Goal: Find specific page/section: Find specific page/section

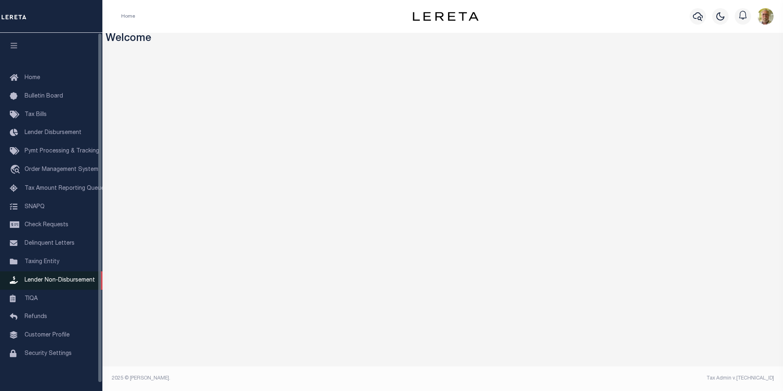
click at [64, 281] on span "Lender Non-Disbursement" at bounding box center [60, 280] width 70 height 6
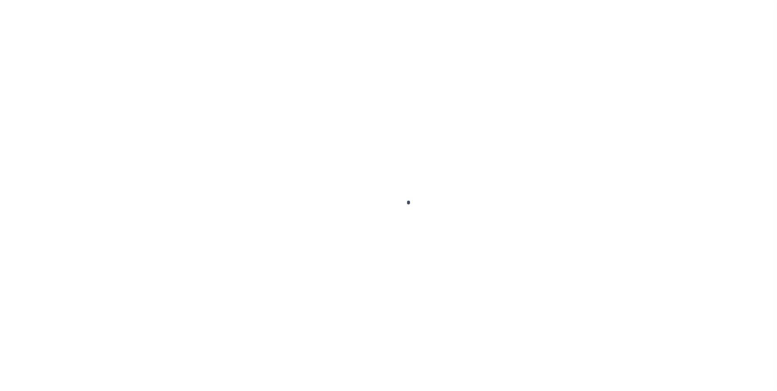
select select
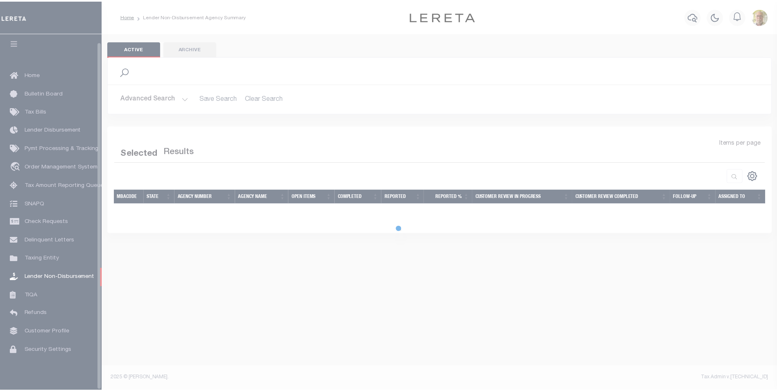
scroll to position [8, 0]
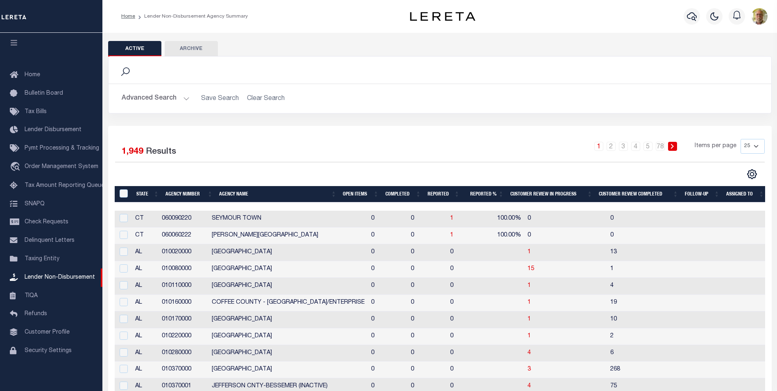
click at [184, 96] on button "Advanced Search" at bounding box center [156, 99] width 68 height 16
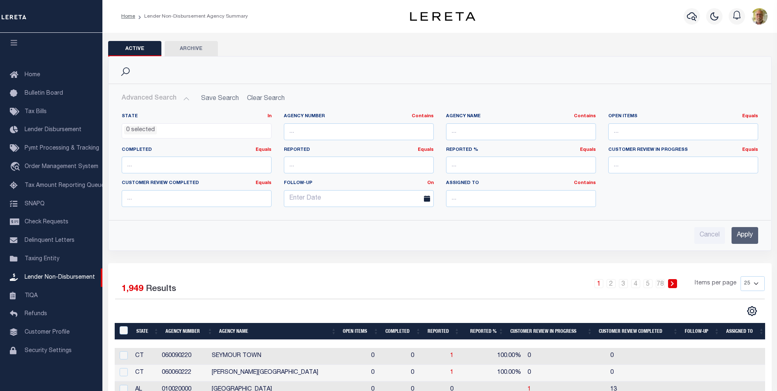
click at [744, 233] on input "Apply" at bounding box center [745, 235] width 27 height 17
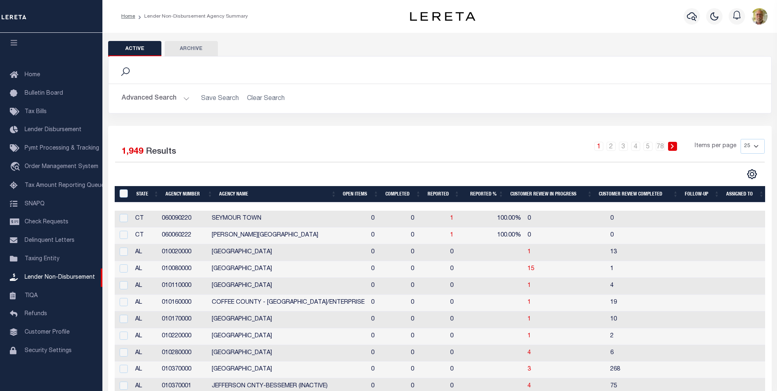
click at [356, 193] on th "Open Items" at bounding box center [361, 194] width 42 height 17
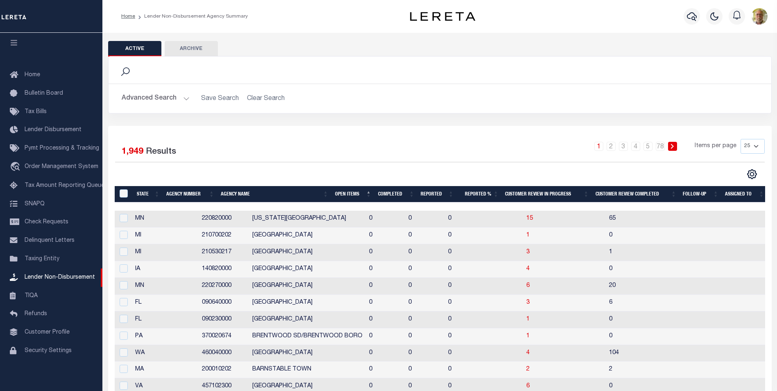
click at [356, 193] on th "Open Items" at bounding box center [353, 194] width 43 height 17
